Goal: Task Accomplishment & Management: Use online tool/utility

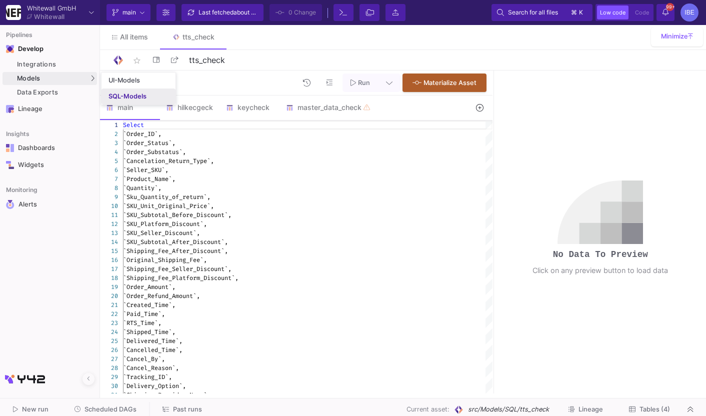
click at [112, 92] on link "SQL-Models" at bounding box center [139, 97] width 74 height 16
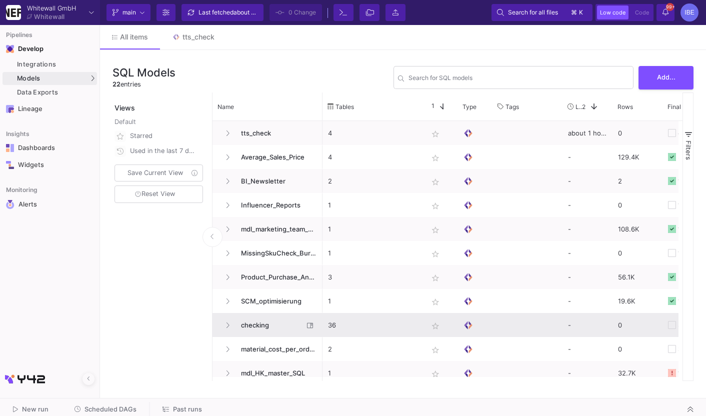
click at [255, 325] on span "checking" at bounding box center [269, 326] width 69 height 24
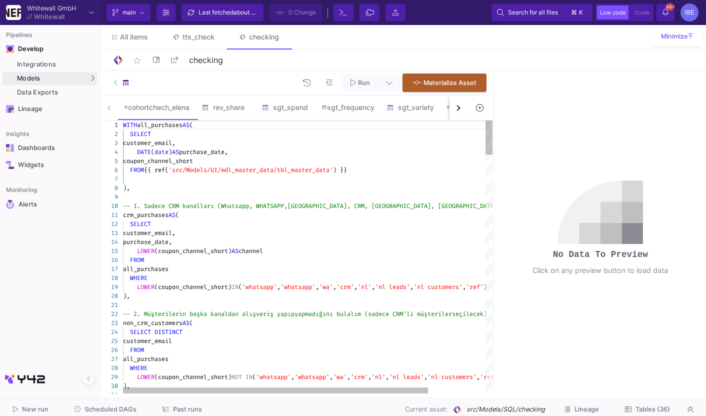
click at [455, 109] on button "button" at bounding box center [459, 108] width 18 height 25
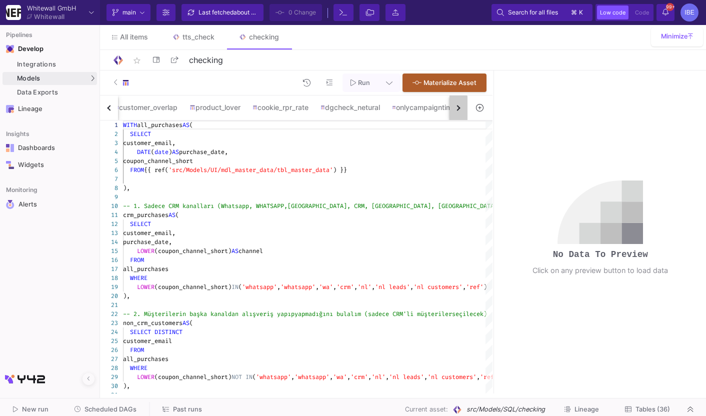
click at [455, 109] on button "button" at bounding box center [459, 108] width 18 height 25
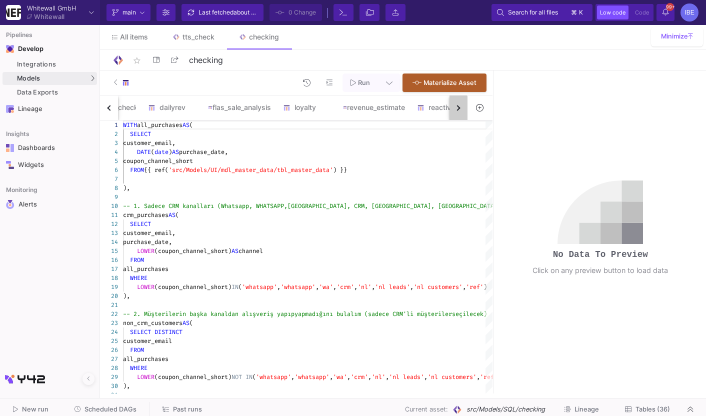
click at [455, 109] on button "button" at bounding box center [459, 108] width 18 height 25
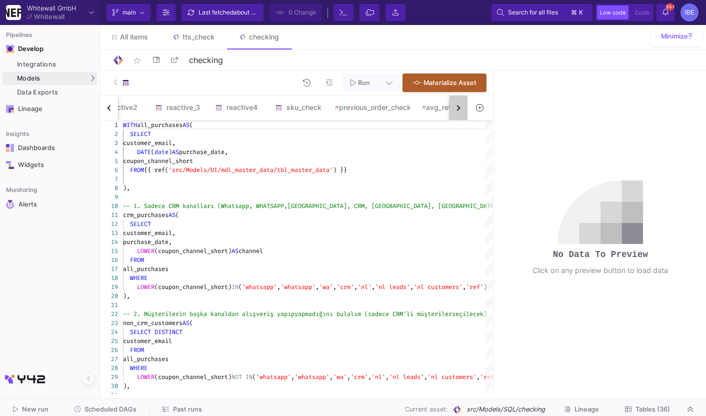
click at [455, 109] on button "button" at bounding box center [459, 108] width 18 height 25
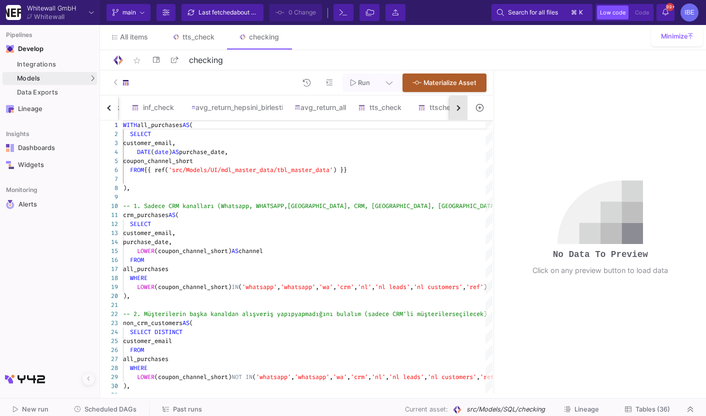
click at [455, 109] on button "button" at bounding box center [459, 108] width 18 height 25
click at [455, 109] on div "cohortchech_elena rev_share sgt_spend sgt_frequency sgt_variety customer_overla…" at bounding box center [284, 108] width 368 height 25
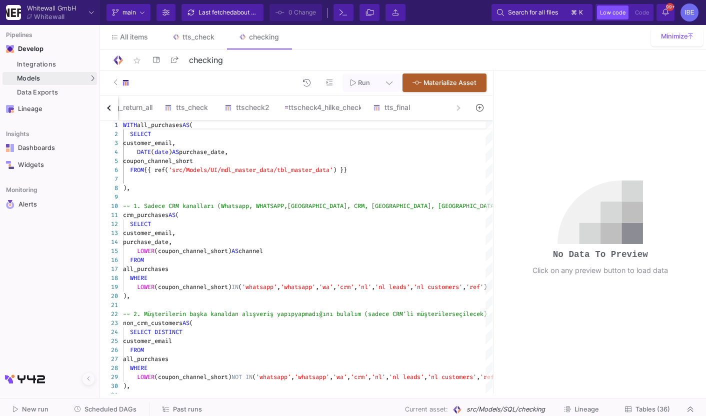
click at [455, 109] on div "cohortchech_elena rev_share sgt_spend sgt_frequency sgt_variety customer_overla…" at bounding box center [284, 108] width 368 height 25
click at [215, 108] on icon at bounding box center [211, 107] width 7 height 8
click at [254, 150] on div "Delete" at bounding box center [253, 150] width 40 height 24
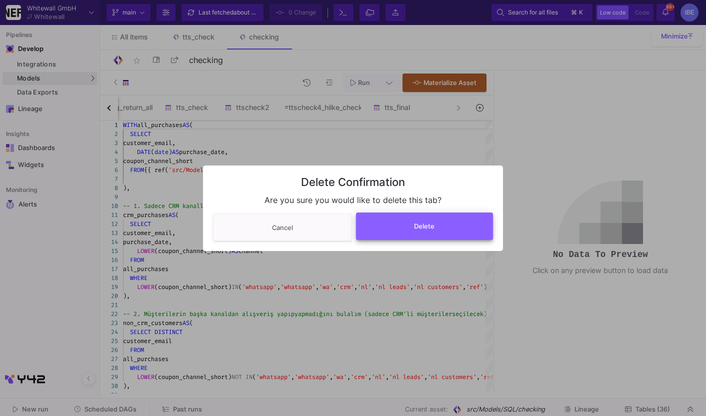
click at [428, 230] on span "Delete" at bounding box center [424, 227] width 21 height 8
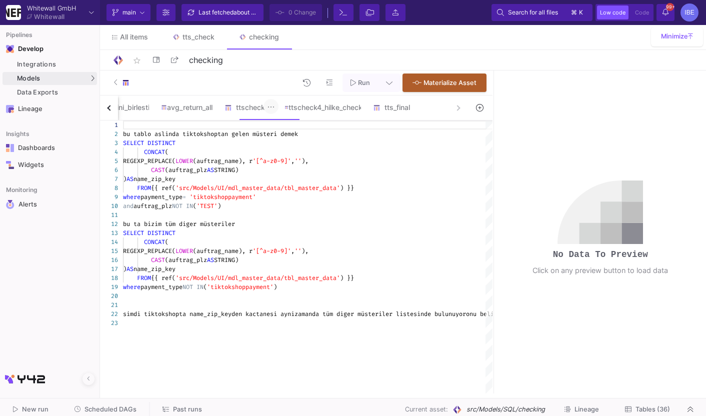
click at [275, 109] on icon at bounding box center [271, 107] width 7 height 8
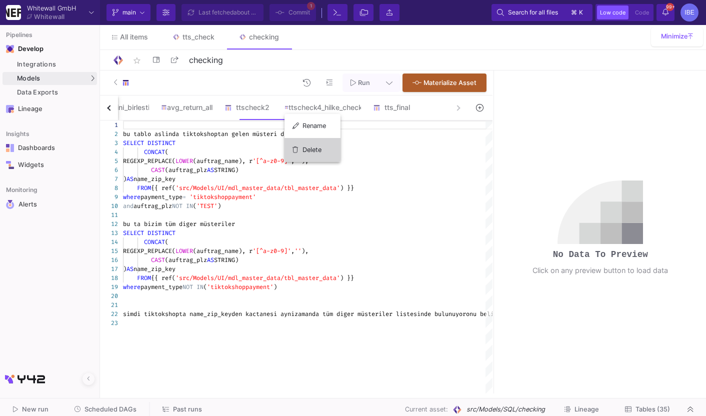
click at [311, 151] on div "Delete" at bounding box center [313, 150] width 40 height 24
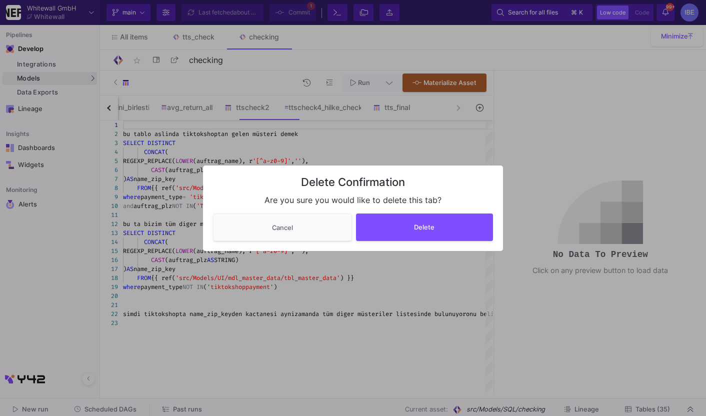
click at [442, 242] on div "Delete Confirmation Are you sure you would like to delete this tab? Cancel Dele…" at bounding box center [353, 209] width 300 height 86
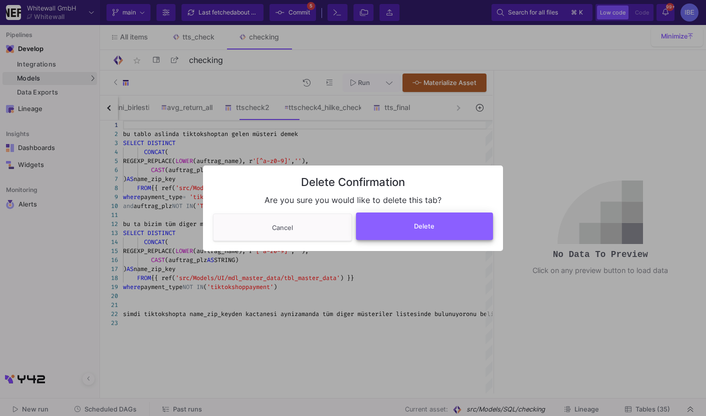
click at [426, 223] on span "Delete" at bounding box center [424, 227] width 21 height 8
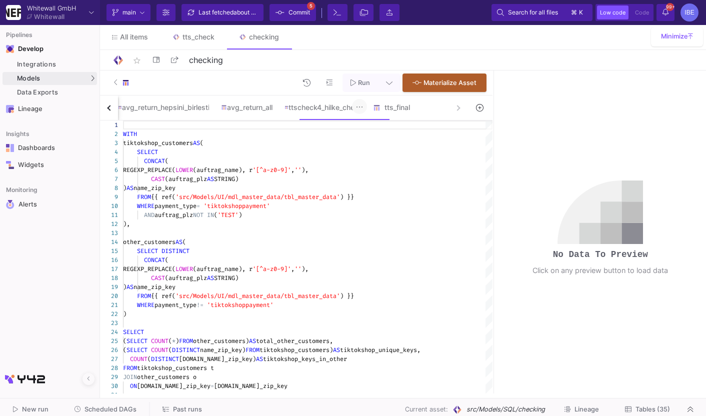
click at [363, 105] on icon at bounding box center [359, 107] width 7 height 8
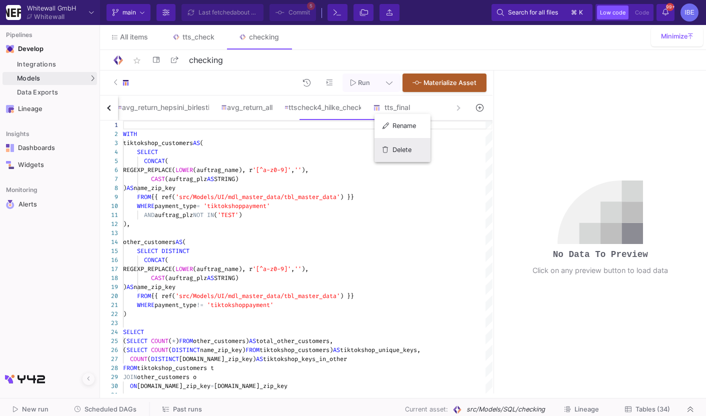
click at [406, 155] on div "Delete" at bounding box center [403, 150] width 40 height 24
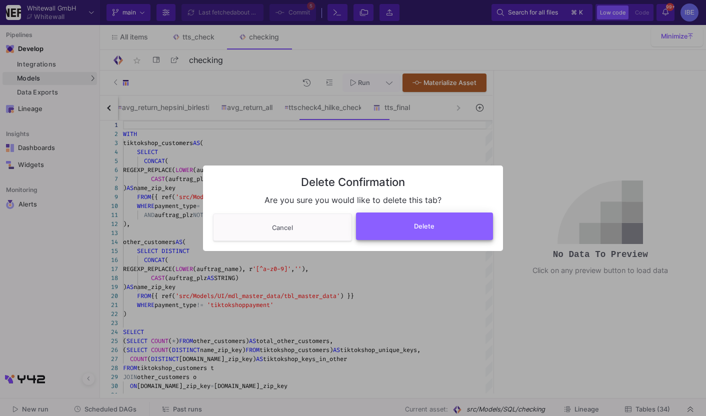
click at [420, 222] on button "Delete" at bounding box center [425, 227] width 138 height 28
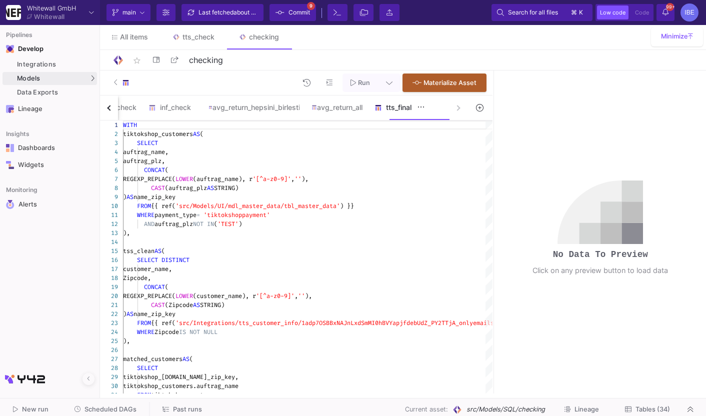
click at [423, 111] on div "tts_final" at bounding box center [399, 108] width 48 height 8
click at [429, 110] on button at bounding box center [421, 106] width 15 height 15
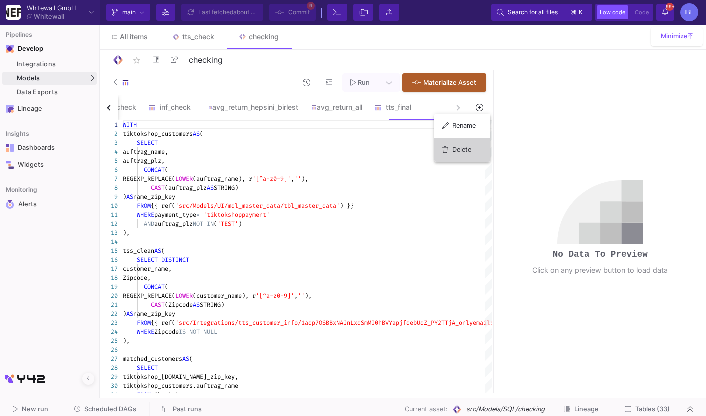
click at [450, 139] on div "Delete" at bounding box center [463, 150] width 40 height 24
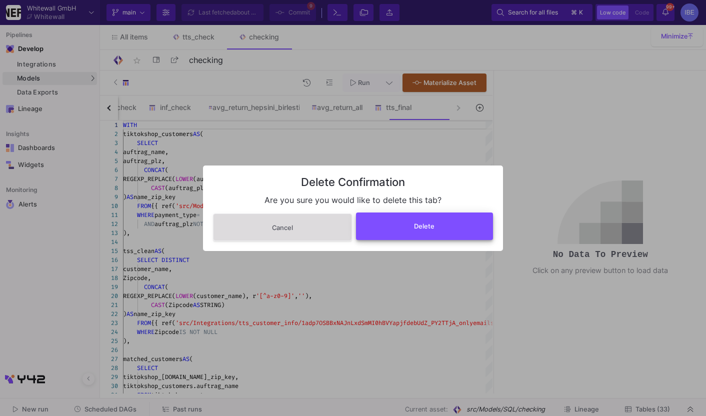
click at [469, 225] on button "Delete" at bounding box center [425, 227] width 138 height 28
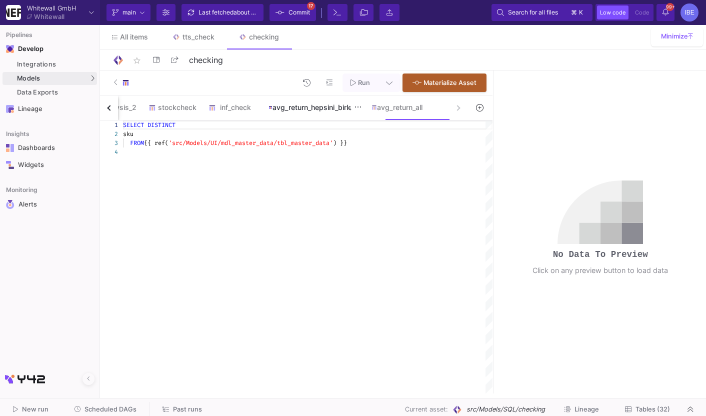
click at [343, 108] on div "avg_return_hepsini_birlestir" at bounding box center [314, 108] width 91 height 8
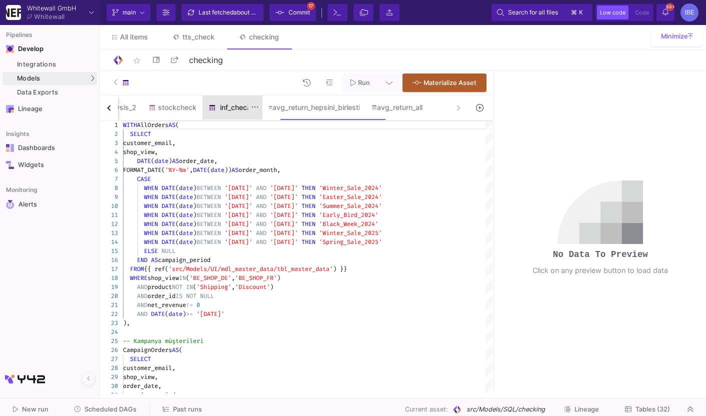
click at [250, 116] on div "inf_check" at bounding box center [233, 108] width 60 height 24
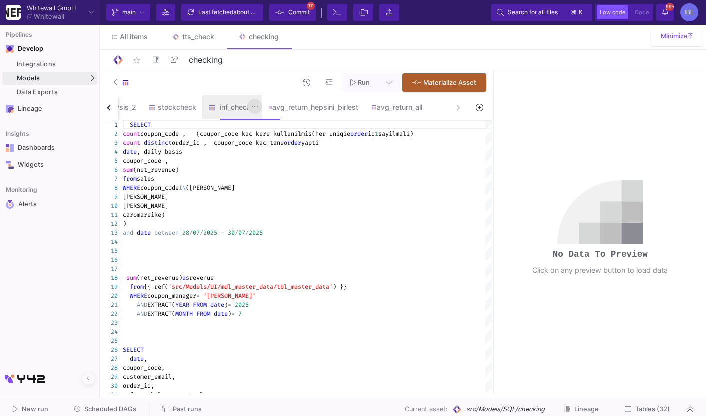
click at [259, 110] on icon at bounding box center [255, 107] width 7 height 8
click at [281, 146] on div "Delete" at bounding box center [294, 150] width 40 height 24
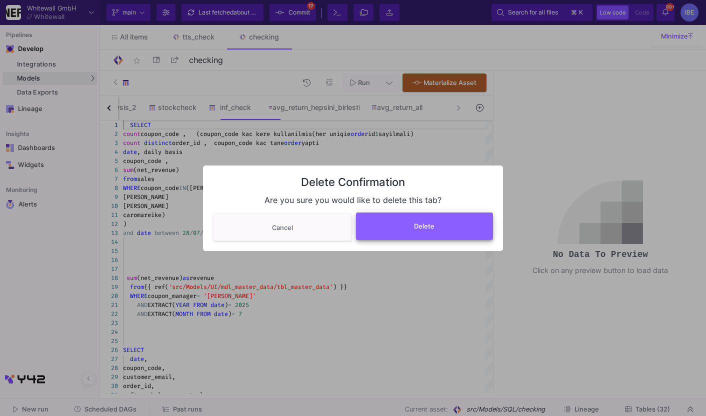
click at [396, 214] on button "Delete" at bounding box center [425, 227] width 138 height 28
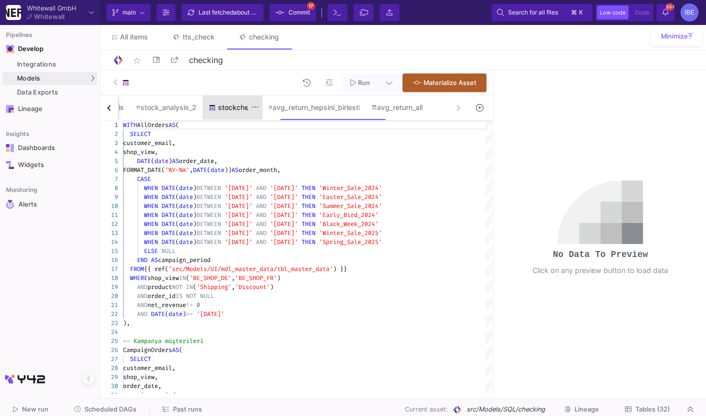
click at [253, 119] on div "stockcheck" at bounding box center [233, 108] width 60 height 24
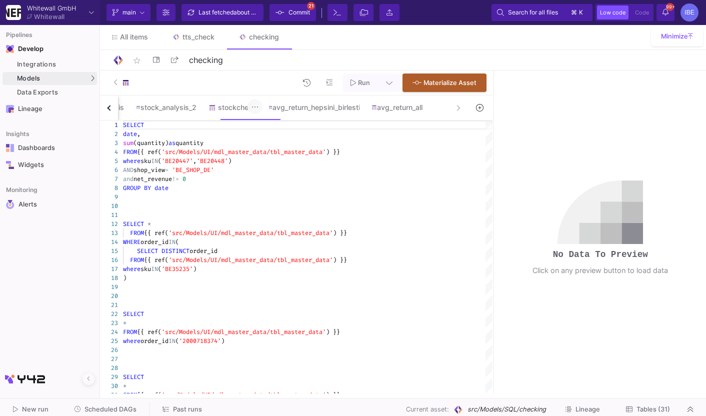
click at [258, 107] on icon at bounding box center [255, 107] width 6 height 1
click at [286, 146] on div "Delete" at bounding box center [294, 150] width 40 height 24
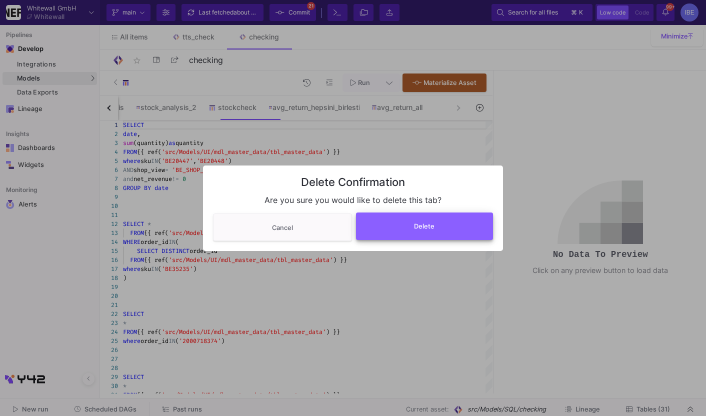
click at [379, 228] on button "Delete" at bounding box center [425, 227] width 138 height 28
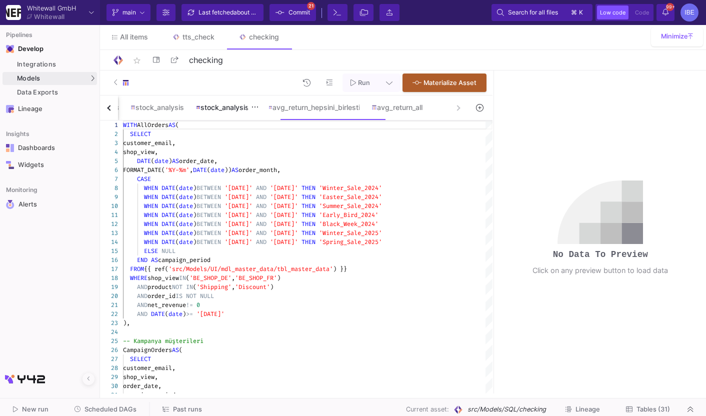
click at [258, 113] on div "stock_analysis_2" at bounding box center [226, 108] width 73 height 24
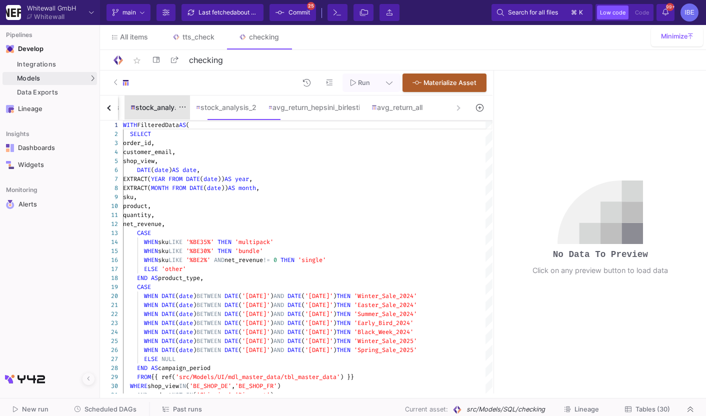
click at [185, 111] on div "stock_analysis" at bounding box center [158, 108] width 54 height 8
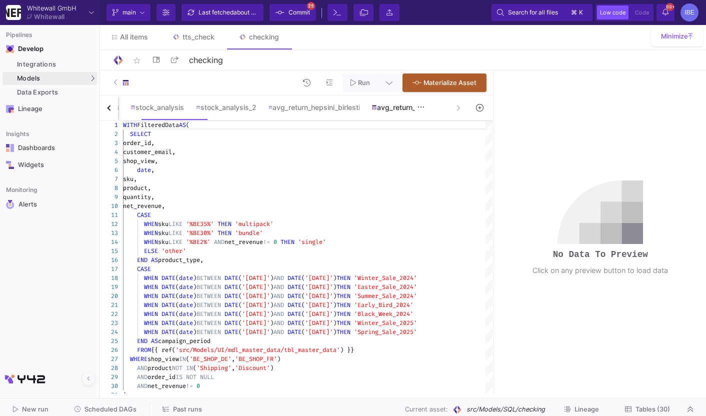
click at [416, 117] on div "avg_return_all" at bounding box center [397, 108] width 63 height 24
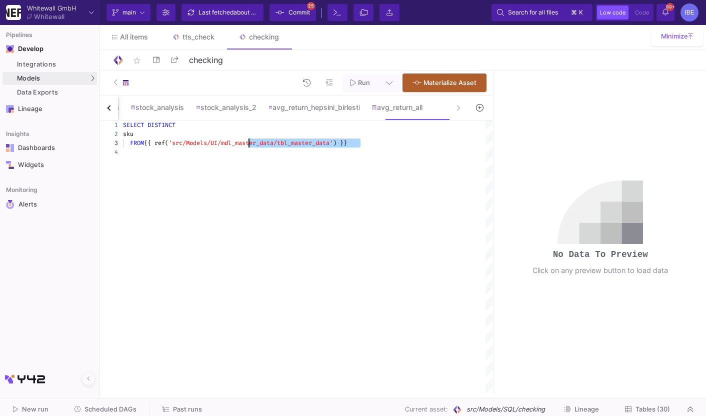
click at [144, 130] on div "SELECT DISTINCT sku FROM {{ ref( 'src/Models/UI/mdl_master_data/tbl_master_data…" at bounding box center [308, 257] width 370 height 273
click at [417, 159] on div "SELECT DISTINCT sku FROM {{ ref( 'src/Models/UI/mdl_master_data/tbl_master_data…" at bounding box center [308, 257] width 370 height 273
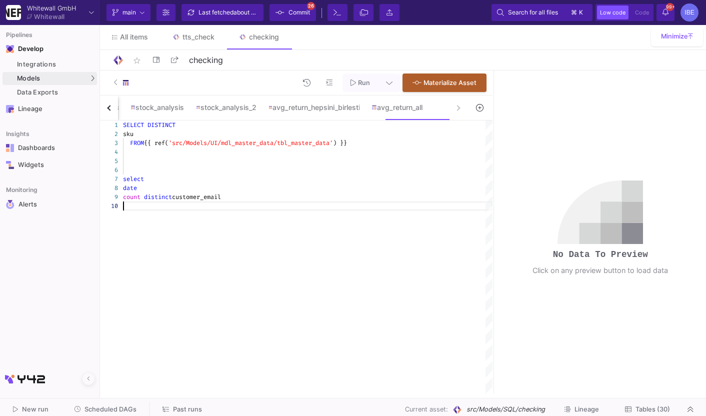
scroll to position [81, 0]
type textarea "SELECT DISTINCT sku FROM {{ ref('src/Models/UI/mdl_master_data/tbl_master_data'…"
click at [121, 215] on div at bounding box center [111, 215] width 23 height 9
click at [124, 216] on span "product" at bounding box center [135, 215] width 25 height 8
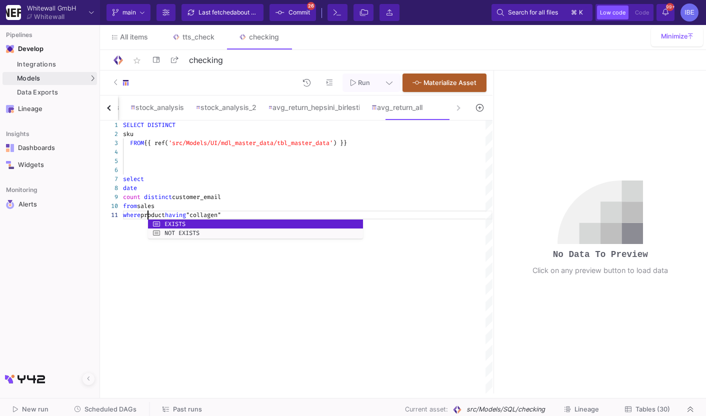
scroll to position [0, 25]
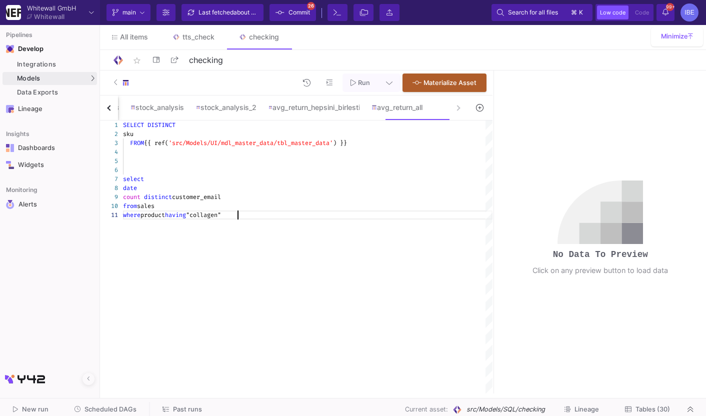
click at [145, 227] on div "SELECT DISTINCT sku FROM {{ ref( 'src/Models/UI/mdl_master_data/tbl_master_data…" at bounding box center [308, 257] width 370 height 273
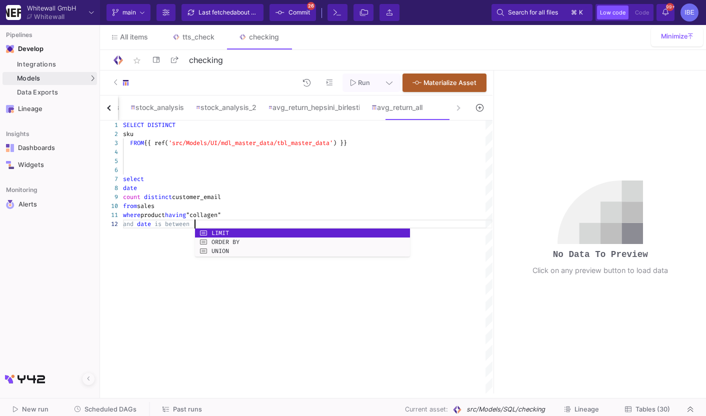
scroll to position [9, 72]
click at [188, 226] on div "1 2 3 4 5 6 7 8 9 10 11 12 SELECT DISTINCT sku FROM {{ ref( 'src/Models/UI/mdl_…" at bounding box center [296, 257] width 393 height 273
click at [193, 226] on span at bounding box center [192, 224] width 4 height 8
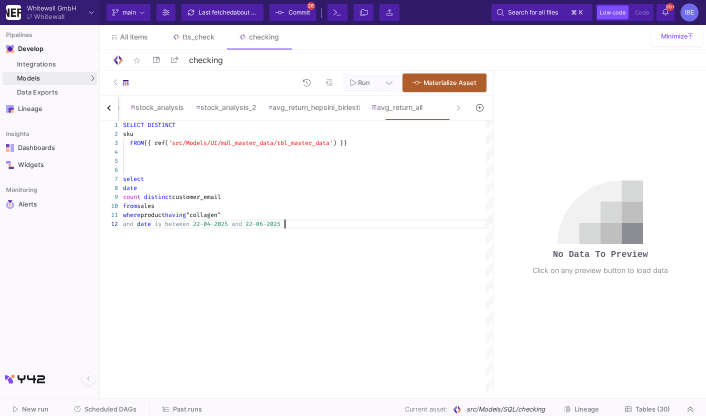
scroll to position [9, 165]
click at [292, 263] on div "SELECT DISTINCT sku FROM {{ ref( 'src/Models/UI/mdl_master_data/tbl_master_data…" at bounding box center [308, 257] width 370 height 273
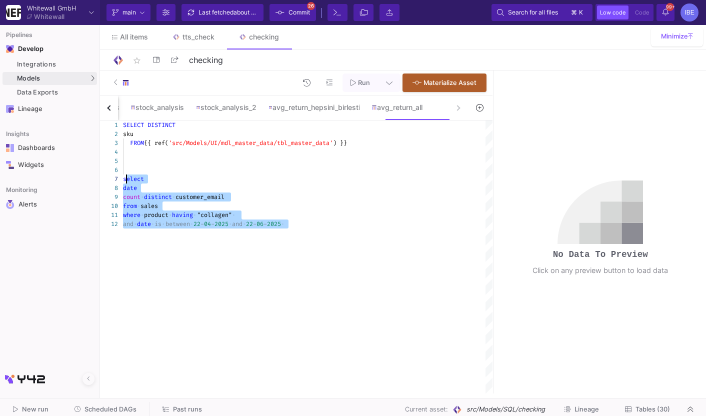
drag, startPoint x: 318, startPoint y: 222, endPoint x: 126, endPoint y: 177, distance: 196.7
drag, startPoint x: 123, startPoint y: 170, endPoint x: 355, endPoint y: 264, distance: 249.8
click at [355, 265] on div "SELECT DISTINCT sku FROM {{ ref( 'src/Models/UI/mdl_master_data/tbl_master_data…" at bounding box center [308, 257] width 370 height 273
paste textarea "WHERE product LIKE '%collagen%' AND DATE(date) BETWEEN DATE('[DATE]') AND DATE(…"
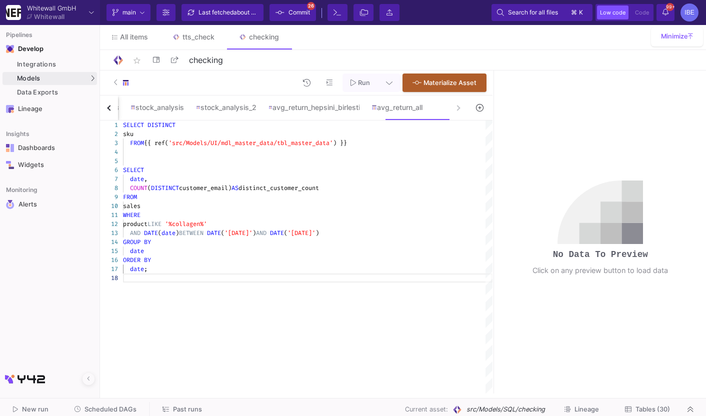
click at [177, 266] on div "date ;" at bounding box center [308, 269] width 370 height 9
click at [157, 206] on div "sales" at bounding box center [308, 206] width 370 height 9
paste textarea "Editor content;Press Alt+F1 for Accessibility Options."
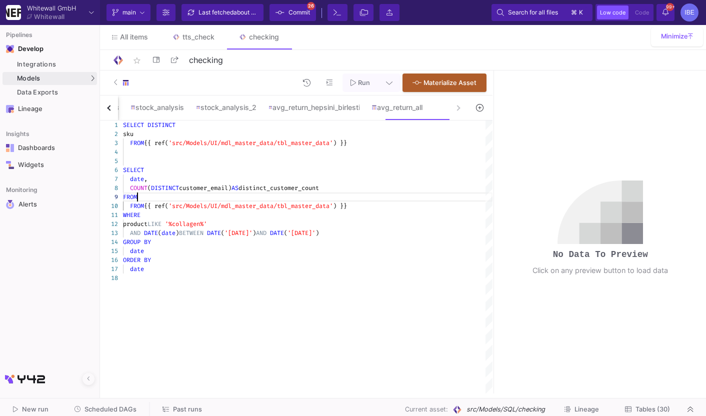
click at [148, 198] on div "FROM" at bounding box center [308, 197] width 370 height 9
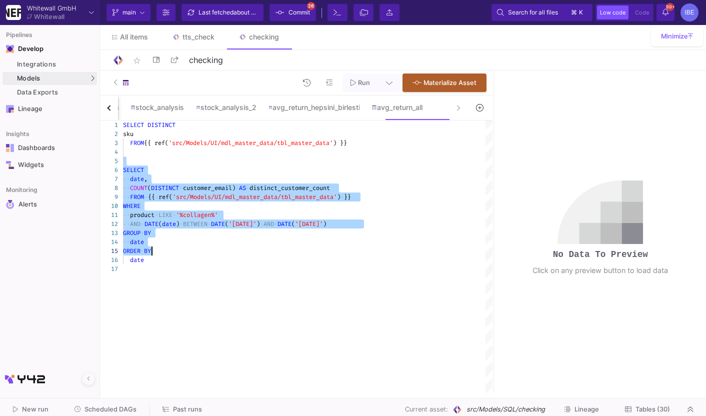
drag, startPoint x: 132, startPoint y: 160, endPoint x: 157, endPoint y: 269, distance: 111.4
click at [156, 268] on div "SELECT DISTINCT sku FROM {{ ref( 'src/Models/UI/mdl_master_data/tbl_master_data…" at bounding box center [308, 257] width 370 height 273
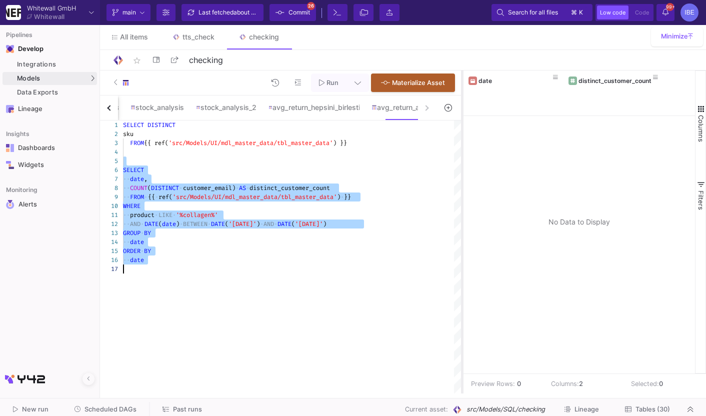
drag, startPoint x: 493, startPoint y: 212, endPoint x: 462, endPoint y: 238, distance: 40.9
click at [462, 238] on div at bounding box center [462, 232] width 3 height 323
click at [191, 217] on span "'%collagen%'" at bounding box center [197, 215] width 42 height 8
click at [189, 217] on span "'%collagen%'" at bounding box center [197, 215] width 42 height 8
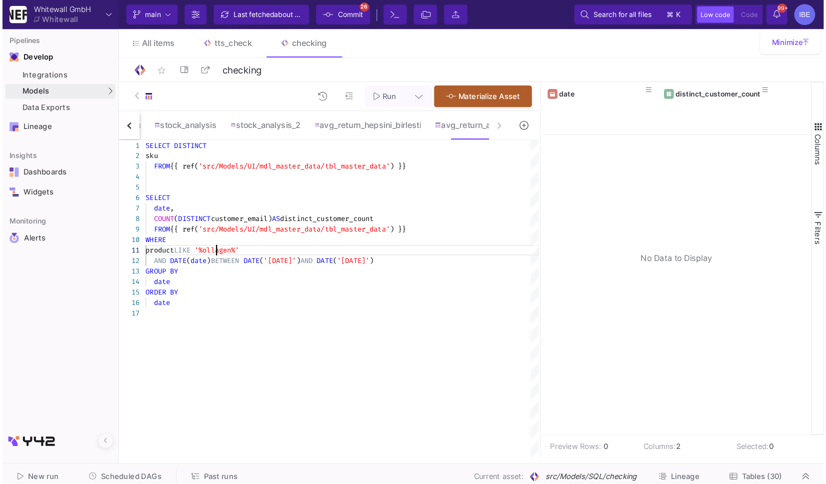
scroll to position [1, 65]
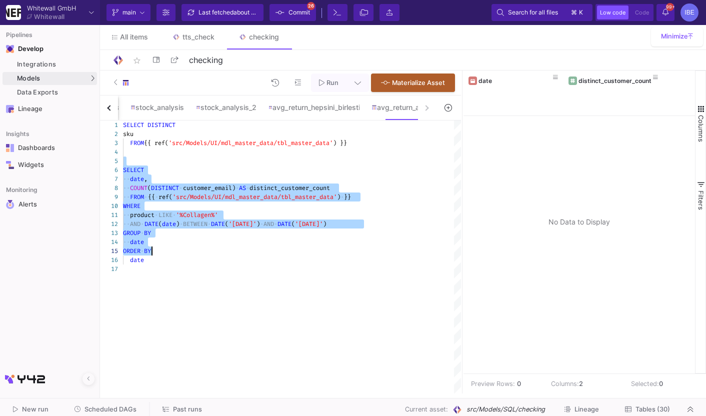
drag, startPoint x: 137, startPoint y: 164, endPoint x: 190, endPoint y: 270, distance: 119.0
click at [190, 270] on div "SELECT DISTINCT sku FROM {{ ref( 'src/Models/UI/mdl_master_data/tbl_master_data…" at bounding box center [292, 257] width 338 height 273
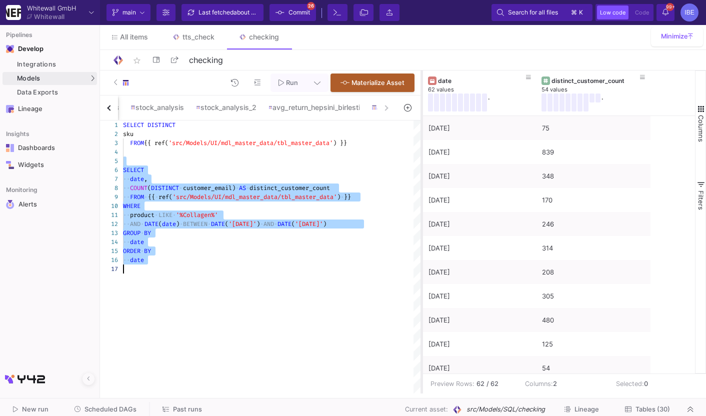
drag, startPoint x: 462, startPoint y: 166, endPoint x: 421, endPoint y: 166, distance: 41.0
click at [421, 166] on div at bounding box center [422, 232] width 3 height 323
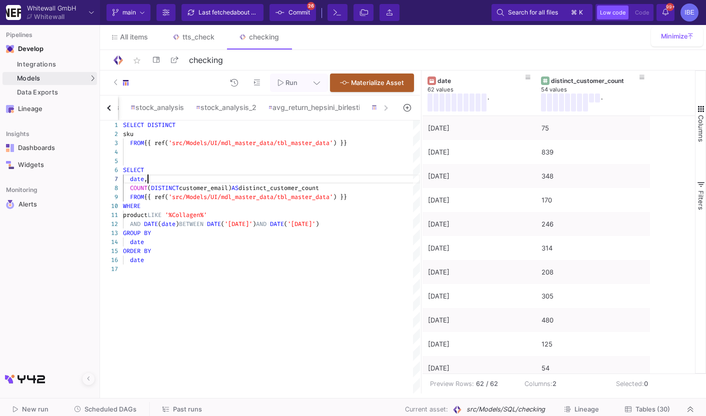
click at [189, 177] on div "date ," at bounding box center [271, 179] width 297 height 9
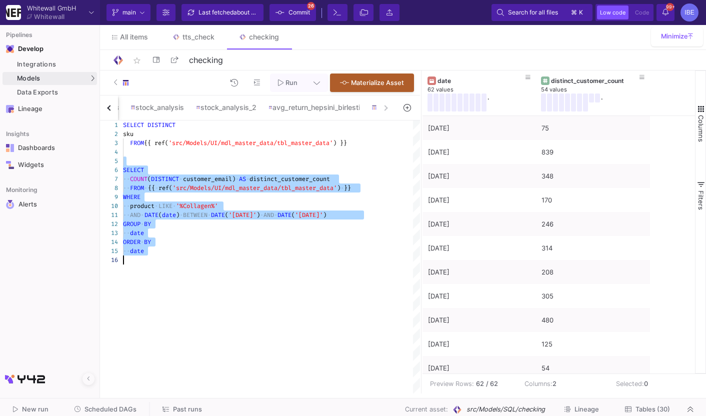
drag, startPoint x: 155, startPoint y: 163, endPoint x: 212, endPoint y: 274, distance: 125.3
click at [212, 274] on div "SELECT DISTINCT sku FROM {{ ref( 'src/Models/UI/mdl_master_data/tbl_master_data…" at bounding box center [271, 257] width 297 height 273
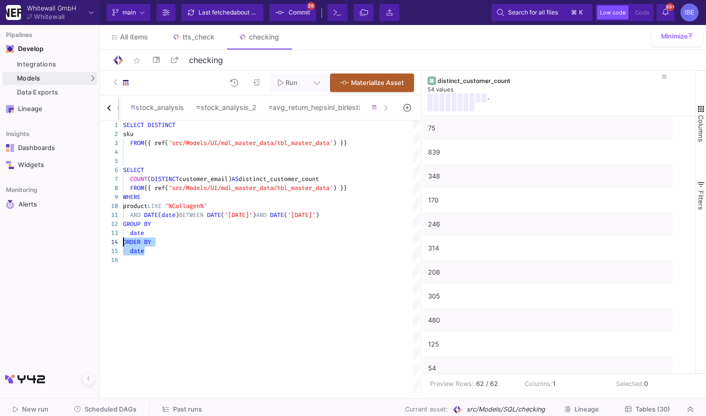
drag, startPoint x: 167, startPoint y: 250, endPoint x: 117, endPoint y: 245, distance: 50.3
click at [161, 235] on div "date" at bounding box center [271, 233] width 297 height 9
click at [182, 230] on div at bounding box center [271, 233] width 297 height 9
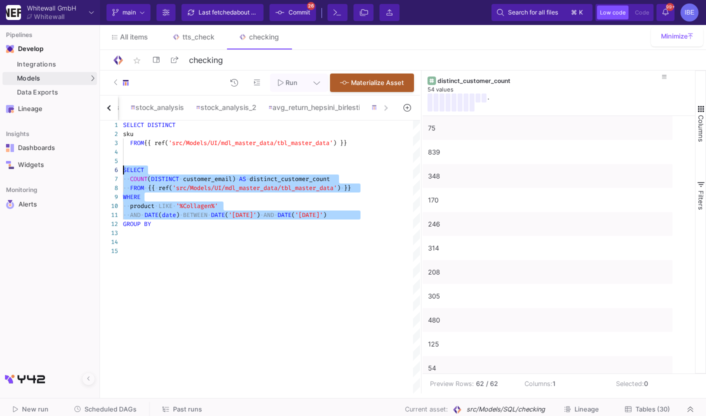
drag, startPoint x: 371, startPoint y: 215, endPoint x: 121, endPoint y: 173, distance: 253.6
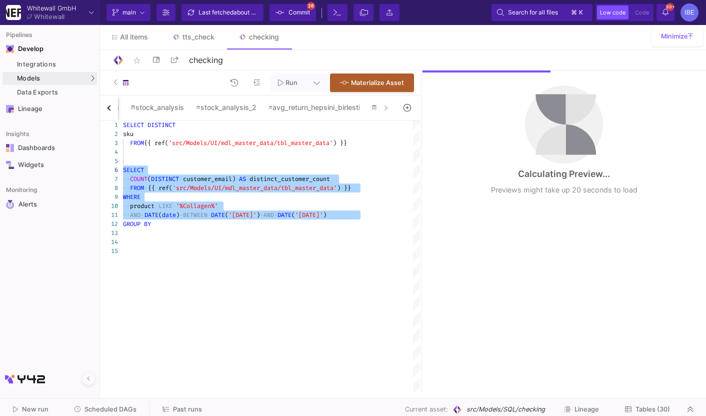
click at [130, 224] on div "1 2 3 4 5 6 7 8 9 10 11 12 13 14 15 SELECT DISTINCT sku FROM {{ ref( 'src/Model…" at bounding box center [260, 257] width 320 height 273
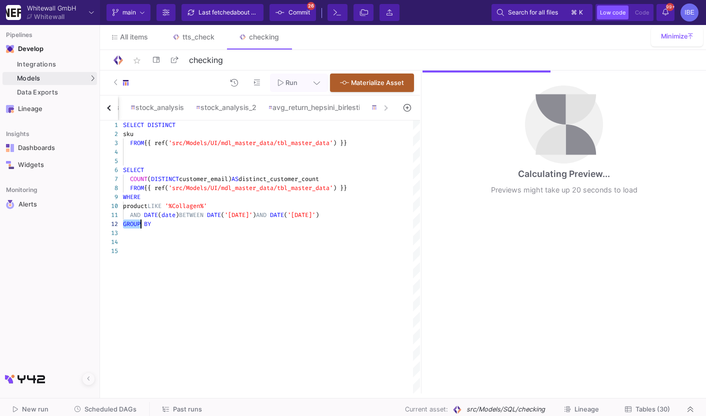
click at [130, 224] on div "1 2 3 4 5 6 7 8 9 10 11 12 13 14 15 SELECT DISTINCT sku FROM {{ ref( 'src/Model…" at bounding box center [260, 257] width 320 height 273
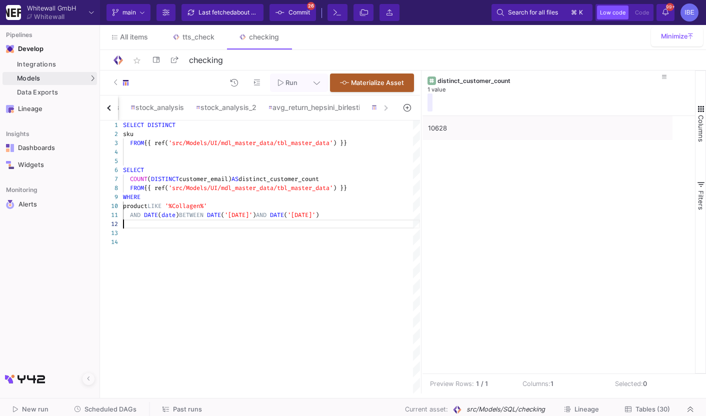
type textarea "AND DATE(date) BETWEEN DATE('[DATE]') AND DATE('[DATE]')"
